Goal: Task Accomplishment & Management: Complete application form

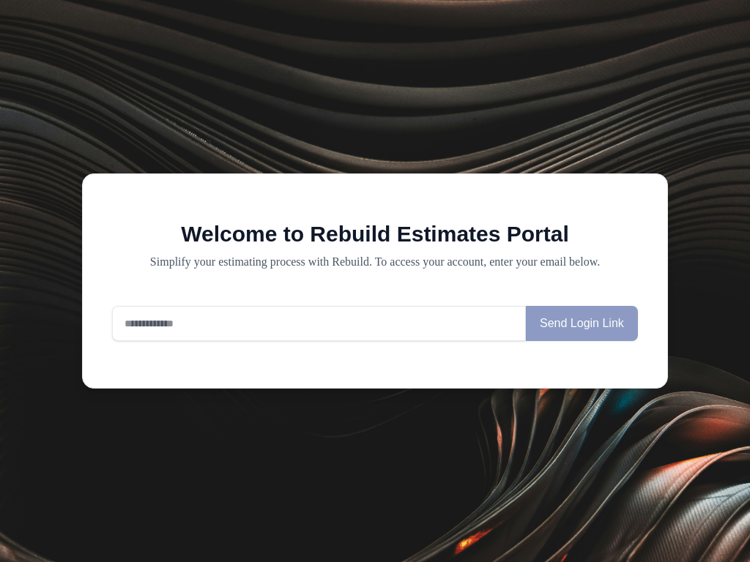
click at [318, 324] on input "email" at bounding box center [319, 323] width 414 height 35
type input "**********"
